Goal: Information Seeking & Learning: Check status

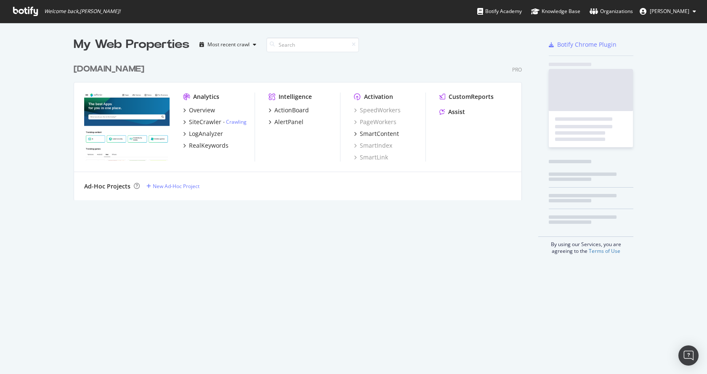
scroll to position [141, 449]
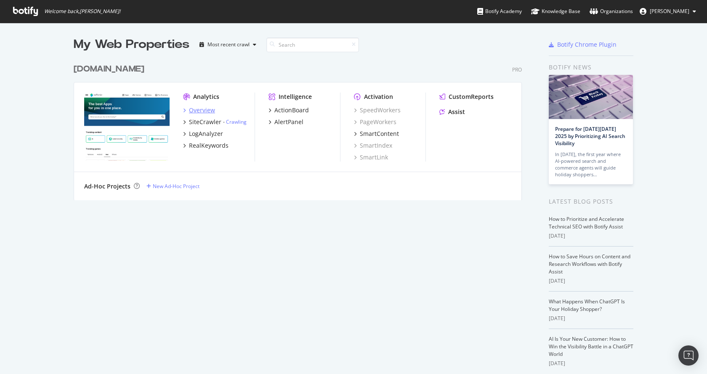
click at [208, 110] on div "Overview" at bounding box center [202, 110] width 26 height 8
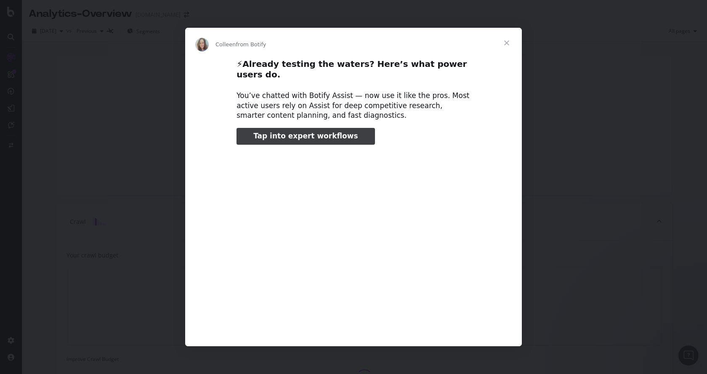
type input "152002"
click at [506, 45] on span "Close" at bounding box center [507, 43] width 30 height 30
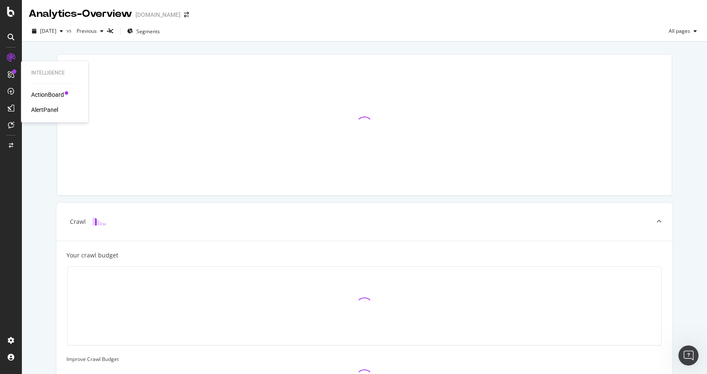
click at [45, 96] on div "ActionBoard" at bounding box center [47, 95] width 33 height 8
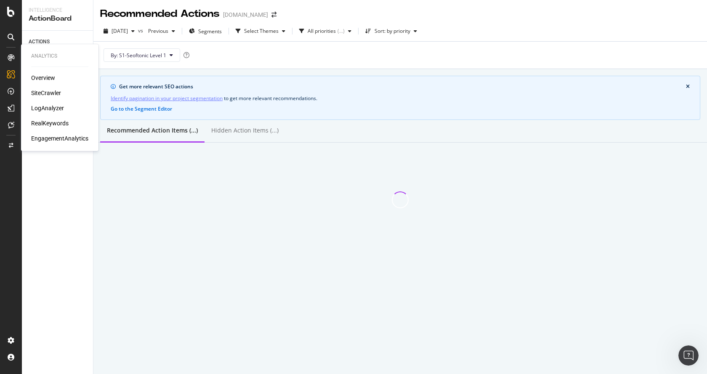
click at [12, 51] on div at bounding box center [10, 57] width 13 height 13
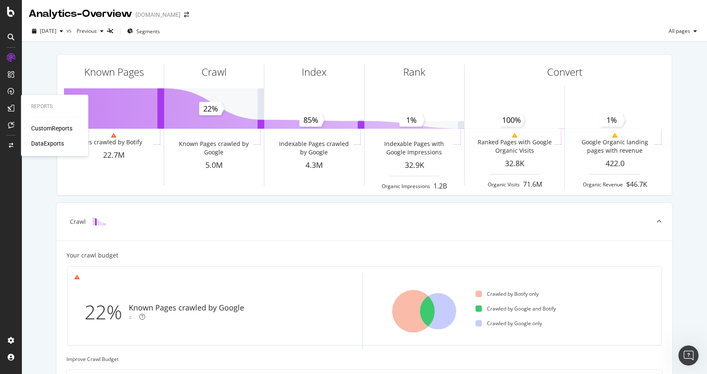
click at [47, 130] on div "CustomReports" at bounding box center [51, 128] width 41 height 8
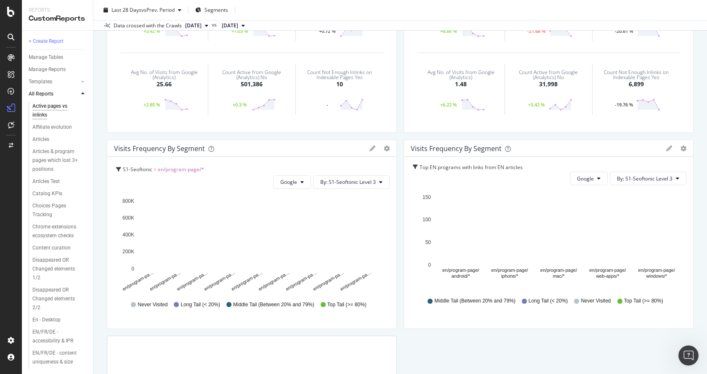
scroll to position [337, 0]
